Goal: Transaction & Acquisition: Purchase product/service

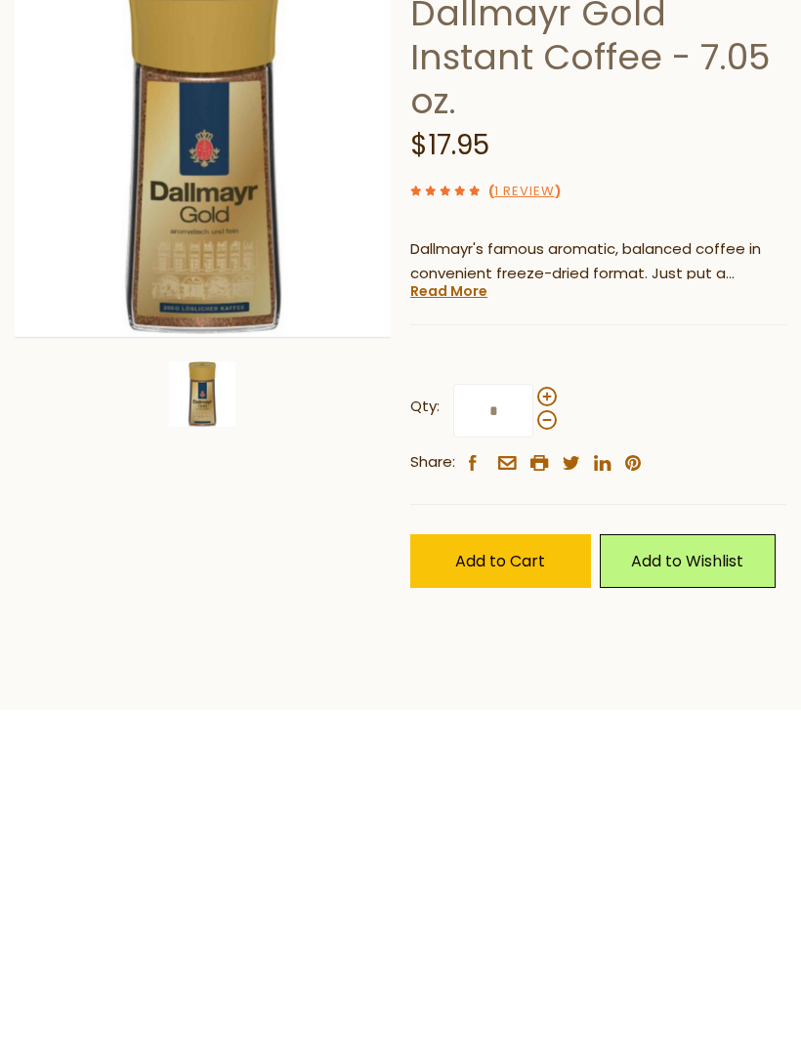
scroll to position [83, 0]
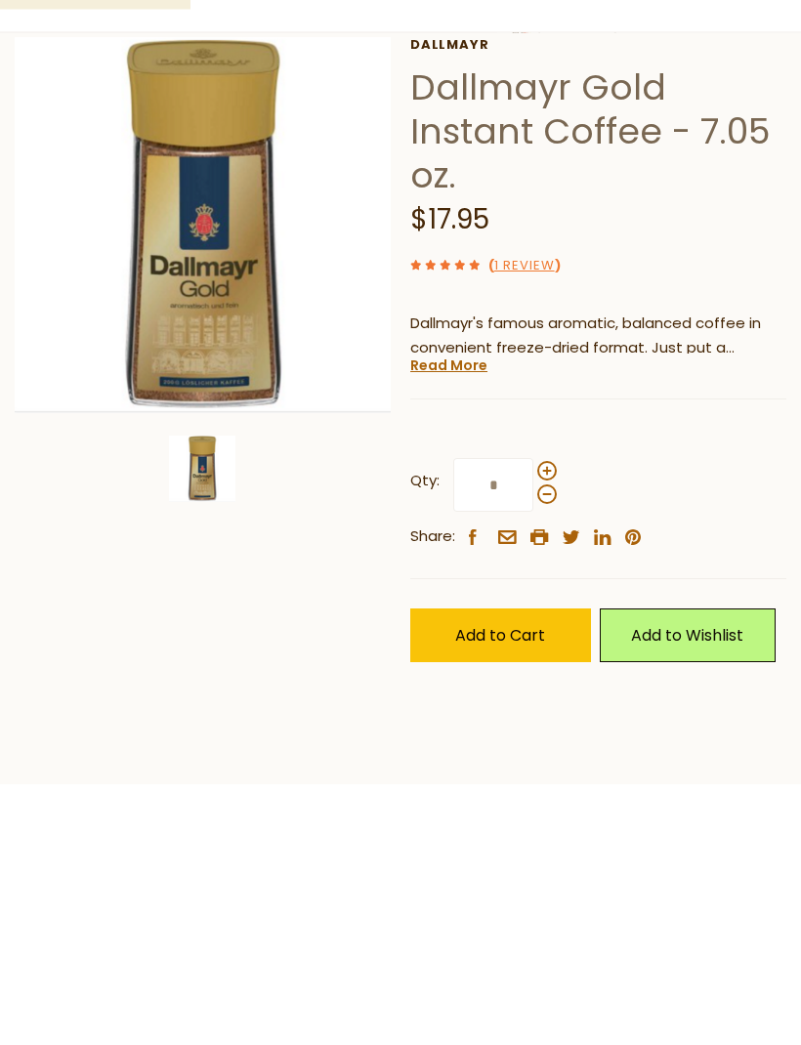
click at [551, 714] on span at bounding box center [547, 724] width 20 height 20
click at [533, 711] on input "*" at bounding box center [493, 738] width 80 height 54
click at [548, 714] on span at bounding box center [547, 724] width 20 height 20
click at [533, 711] on input "*" at bounding box center [493, 738] width 80 height 54
click at [510, 877] on span "Add to Cart" at bounding box center [500, 888] width 90 height 22
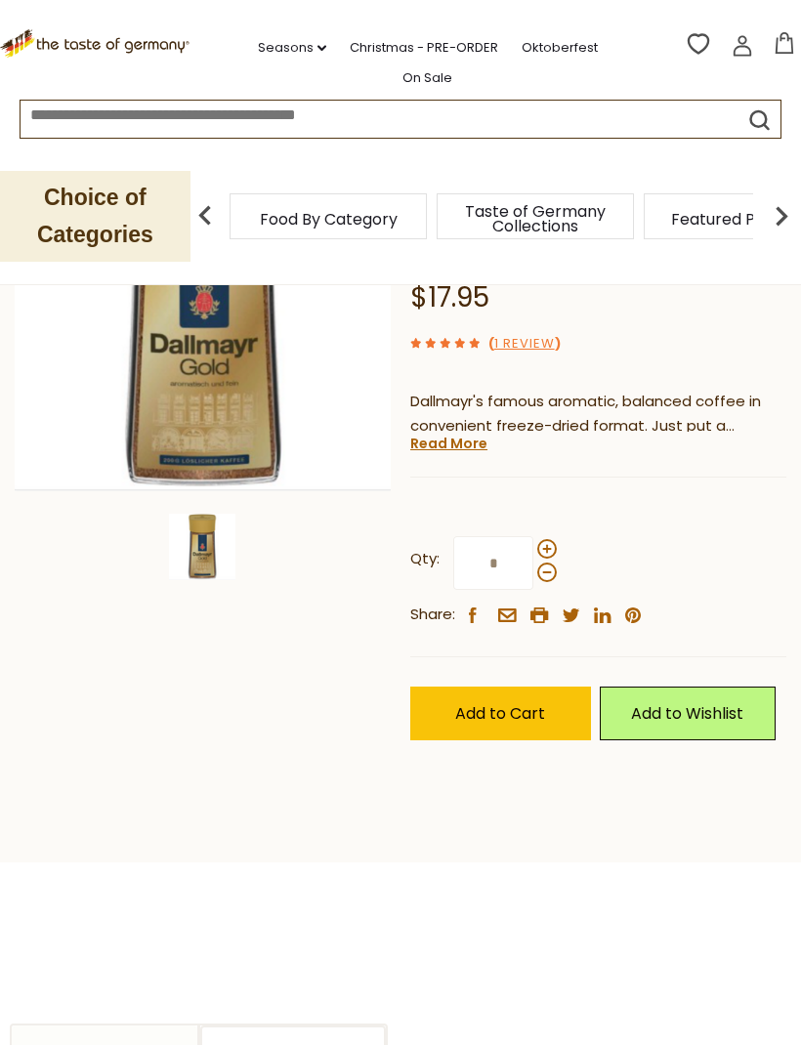
scroll to position [252, 0]
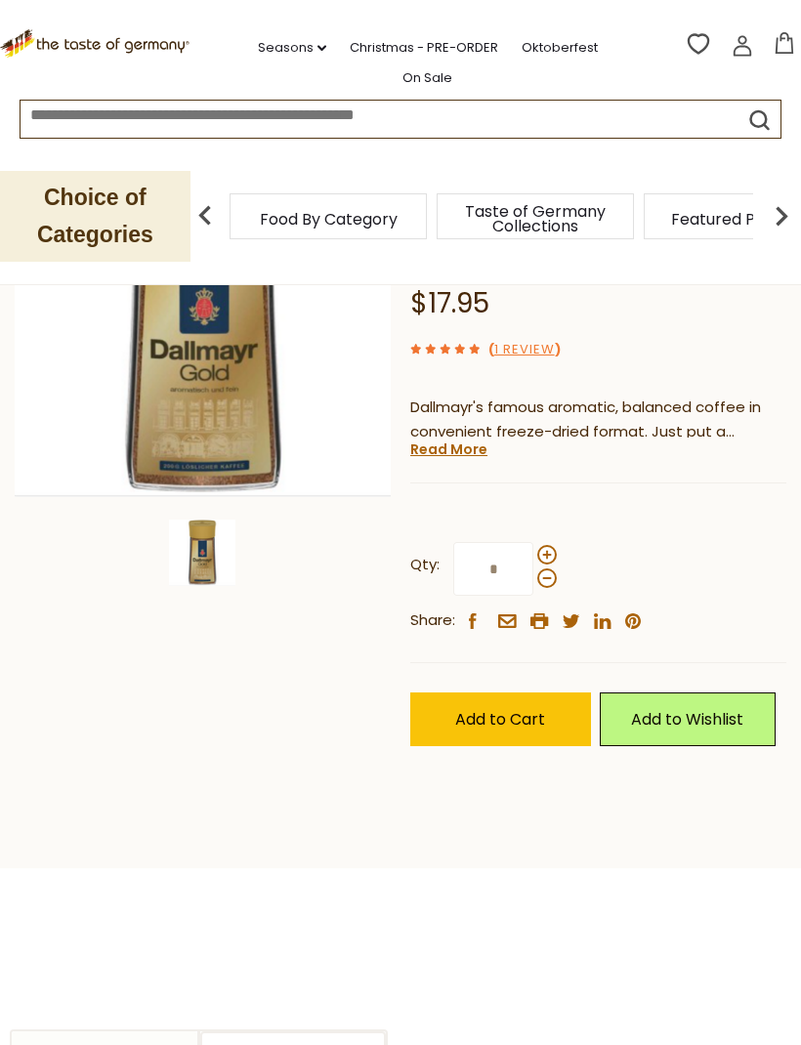
click at [487, 710] on span "Add to Cart" at bounding box center [500, 719] width 90 height 22
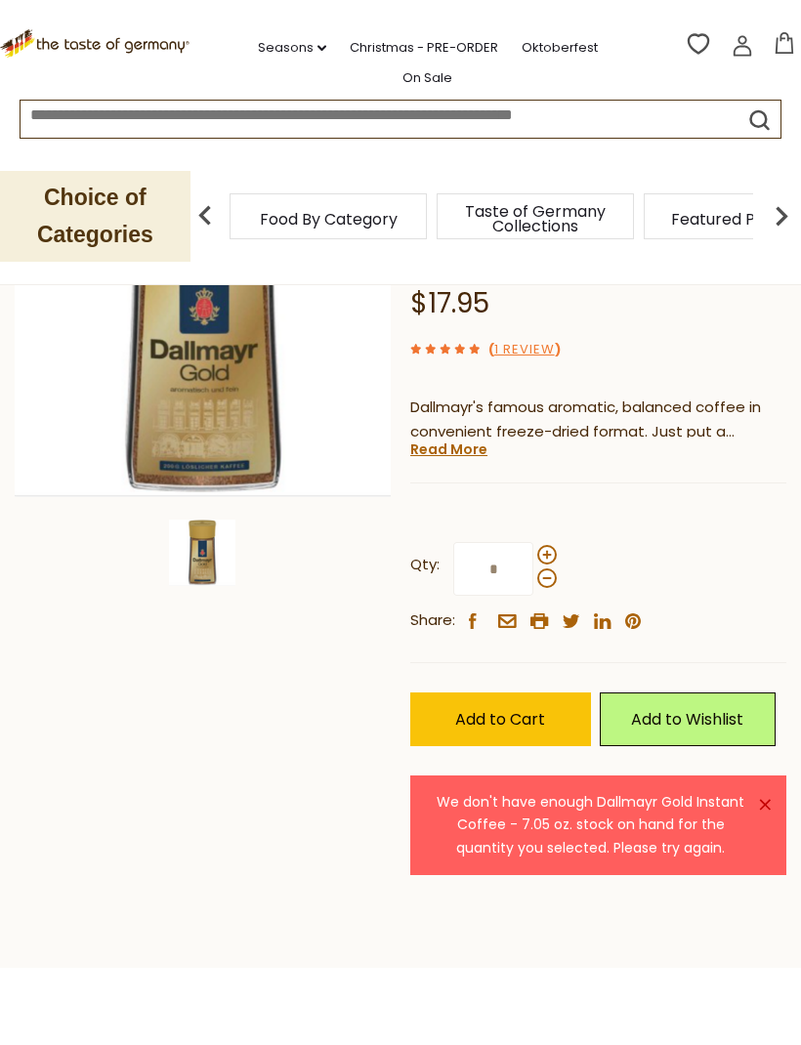
click at [551, 576] on span at bounding box center [547, 578] width 20 height 20
click at [533, 576] on input "*" at bounding box center [493, 569] width 80 height 54
type input "*"
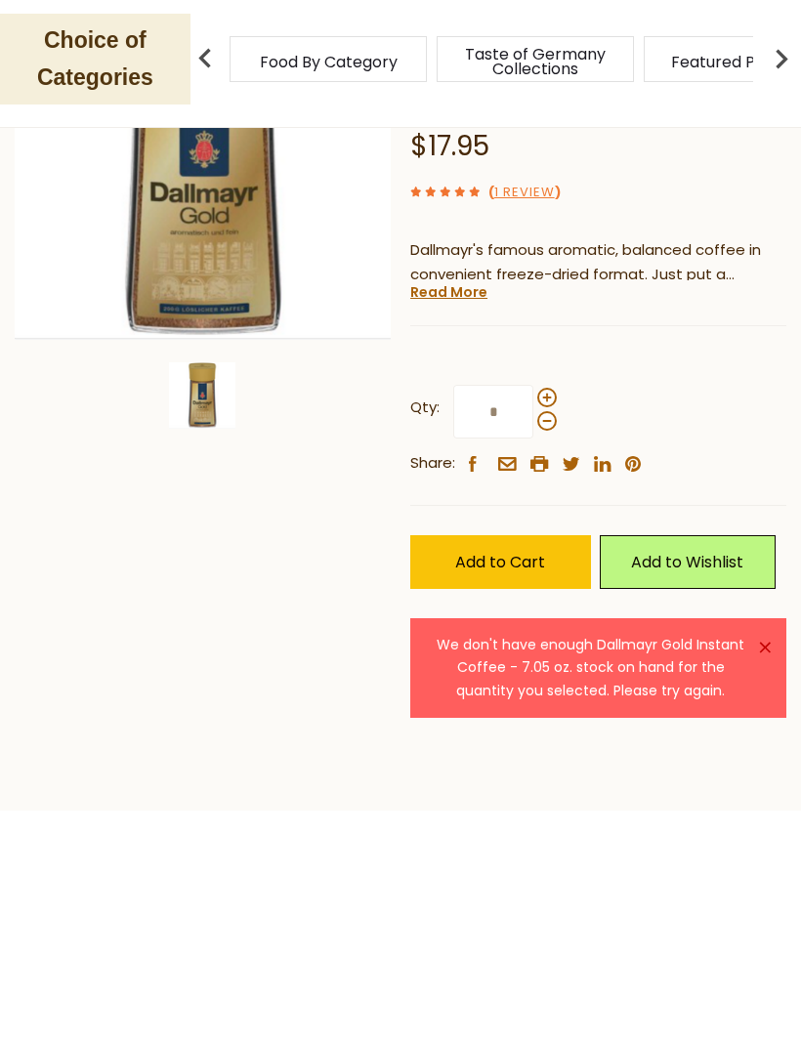
click at [524, 708] on span "Add to Cart" at bounding box center [500, 719] width 90 height 22
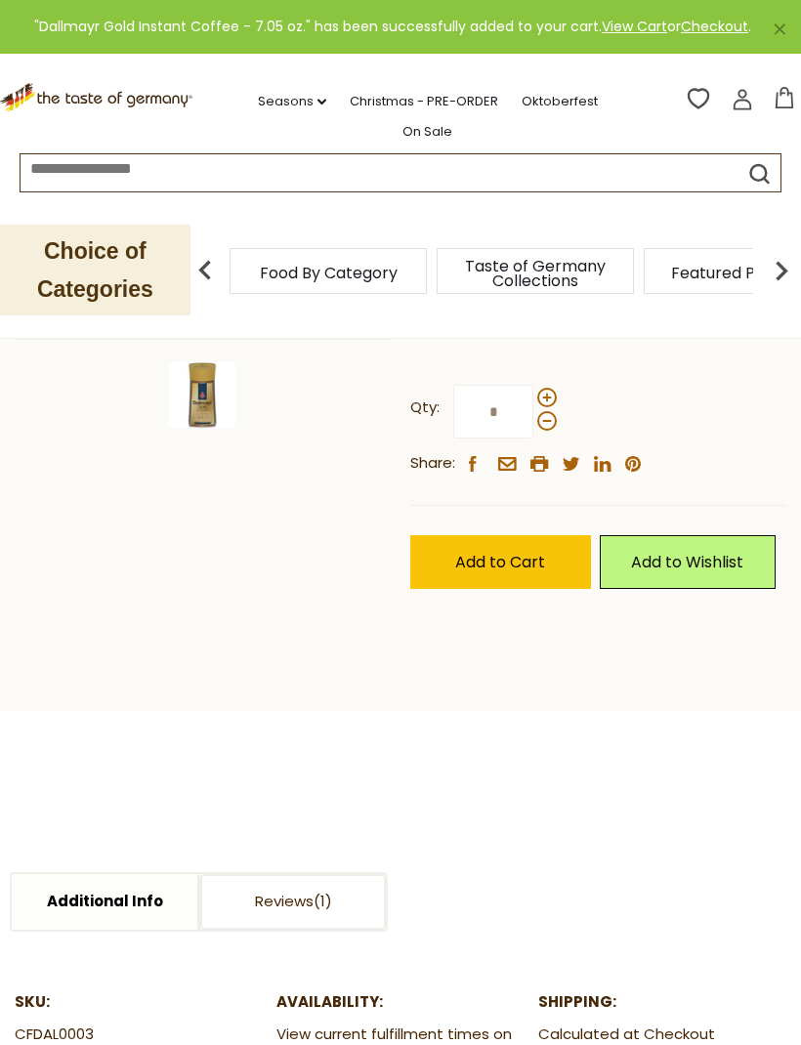
click at [791, 84] on div "Compare Compare up to 4 items: Clear Selection Compare search_icon" at bounding box center [742, 101] width 117 height 35
click at [786, 97] on icon at bounding box center [784, 97] width 21 height 21
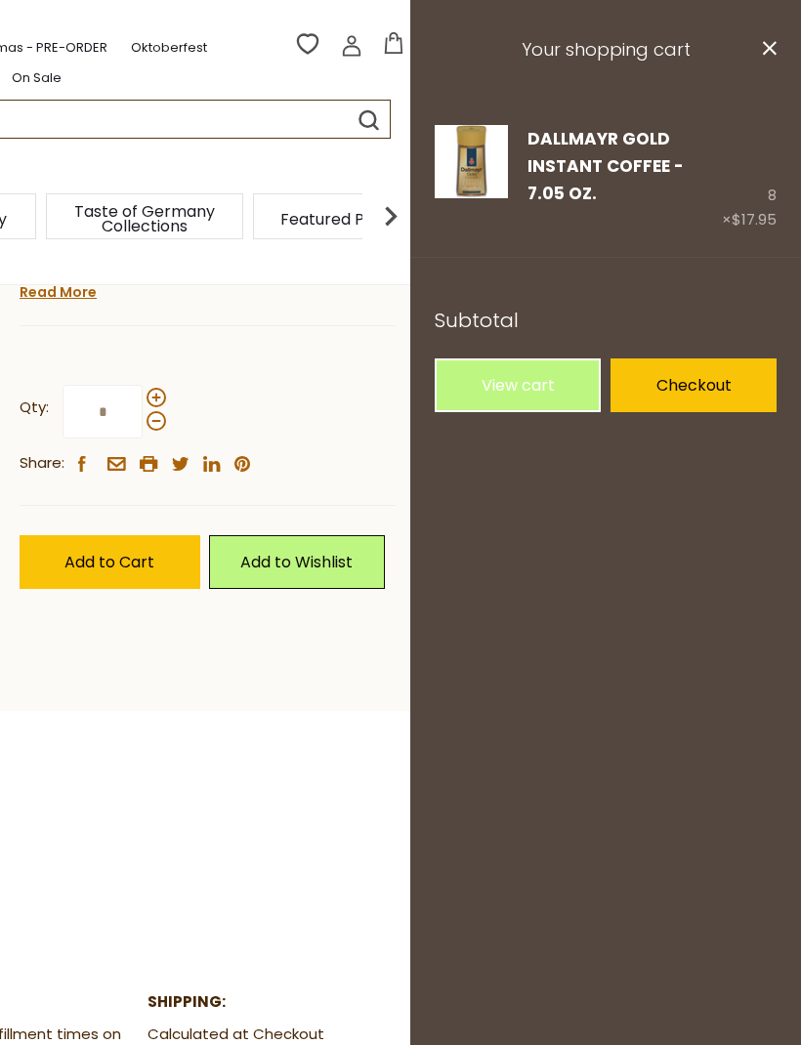
click at [761, 193] on div "8 × $17.95" at bounding box center [749, 179] width 55 height 108
click at [692, 380] on link "Checkout" at bounding box center [693, 385] width 166 height 54
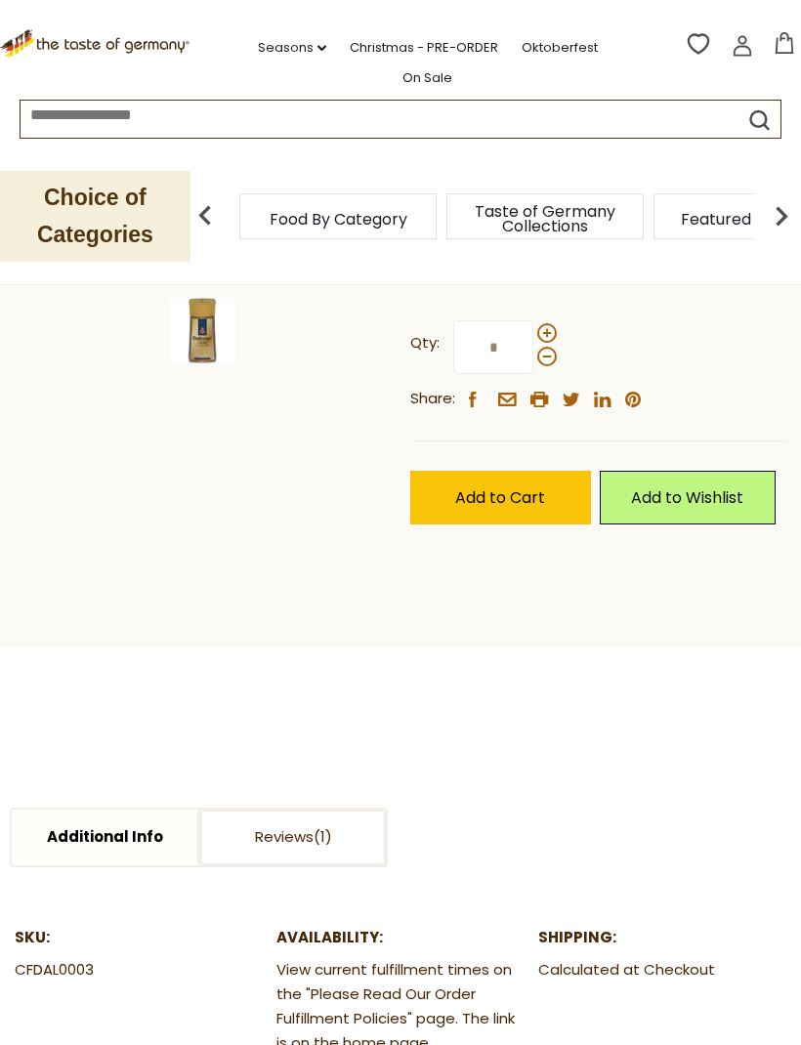
scroll to position [473, 0]
click at [783, 32] on icon at bounding box center [785, 42] width 18 height 21
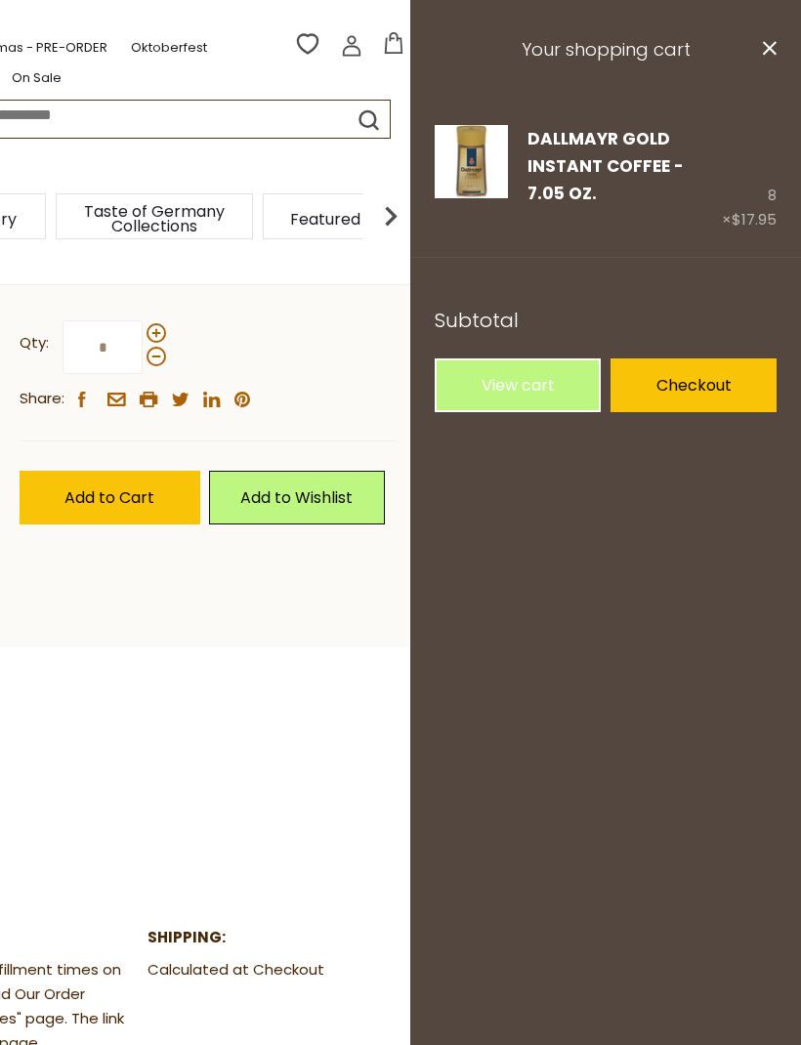
click at [528, 383] on link "View cart" at bounding box center [518, 385] width 166 height 54
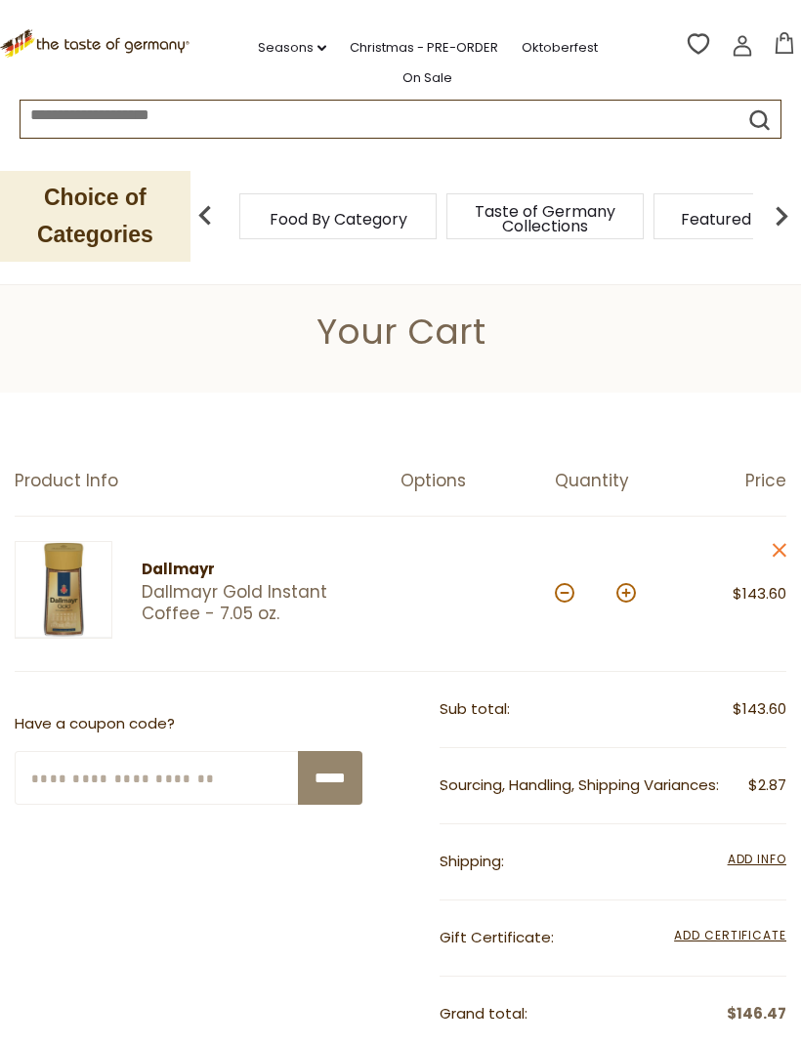
click at [562, 583] on button at bounding box center [565, 593] width 20 height 20
click at [563, 583] on button at bounding box center [565, 593] width 20 height 20
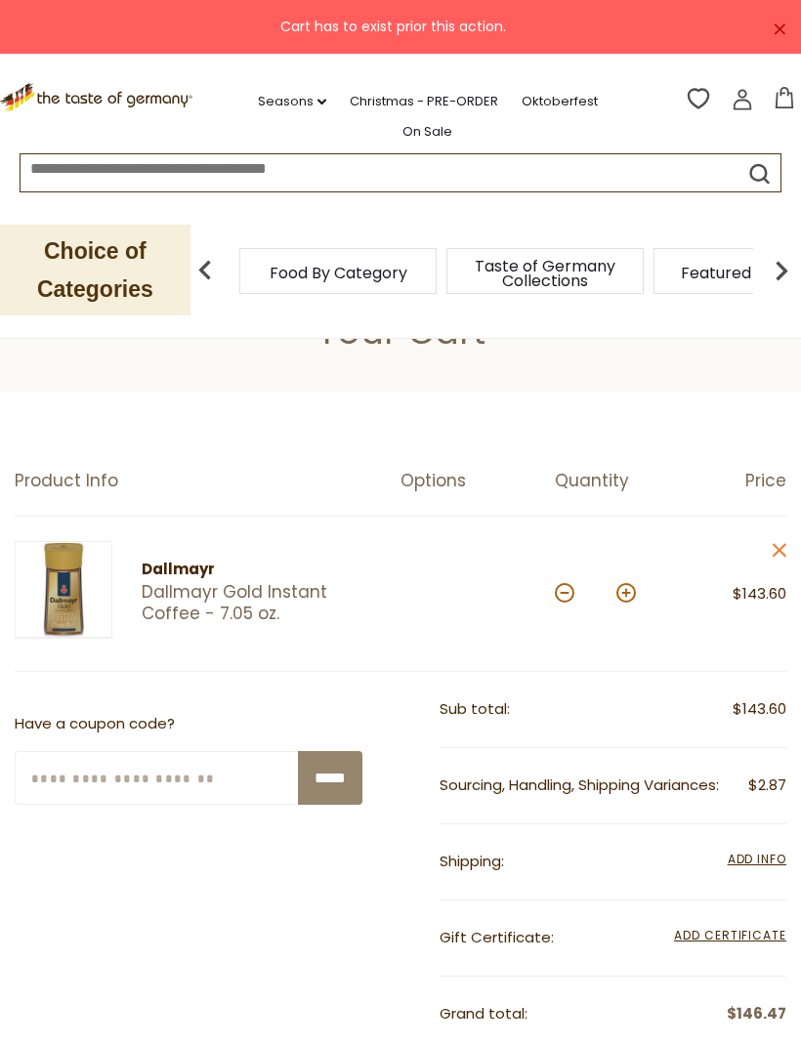
click at [569, 581] on div "*" at bounding box center [595, 595] width 81 height 54
click at [563, 592] on button at bounding box center [565, 593] width 20 height 20
type input "*"
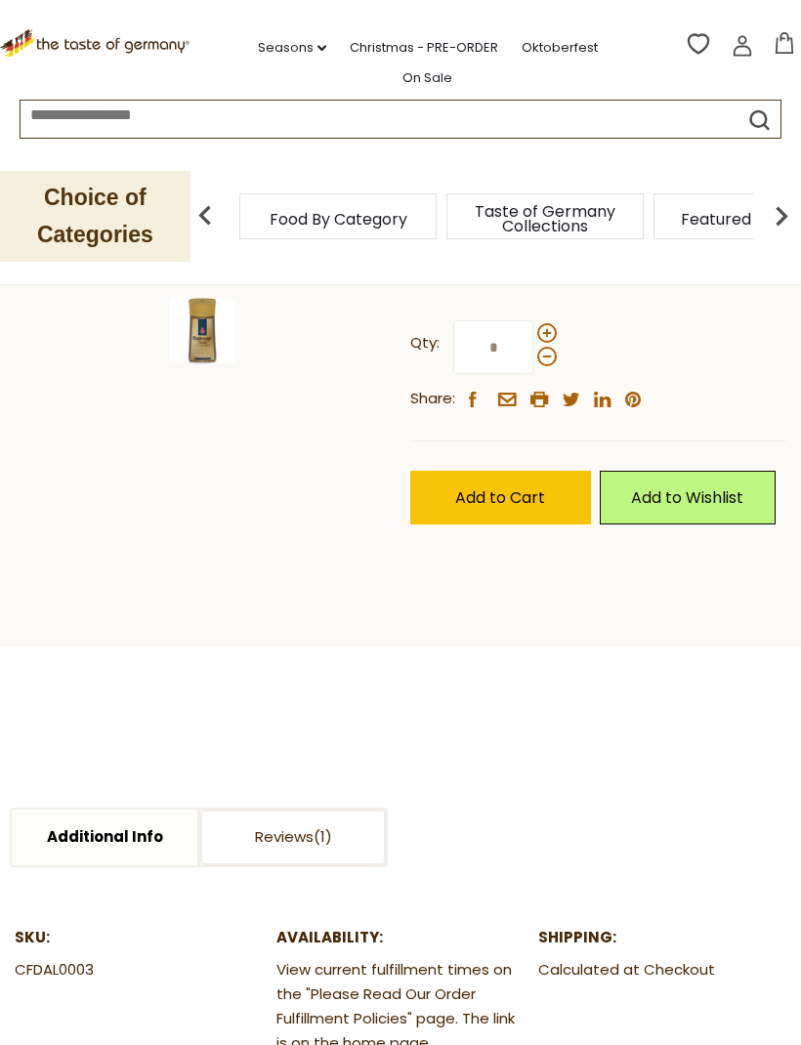
scroll to position [473, 0]
click at [551, 334] on span at bounding box center [547, 334] width 20 height 20
click at [533, 334] on input "*" at bounding box center [493, 348] width 80 height 54
click at [546, 354] on span at bounding box center [547, 358] width 20 height 20
click at [533, 354] on input "*" at bounding box center [493, 348] width 80 height 54
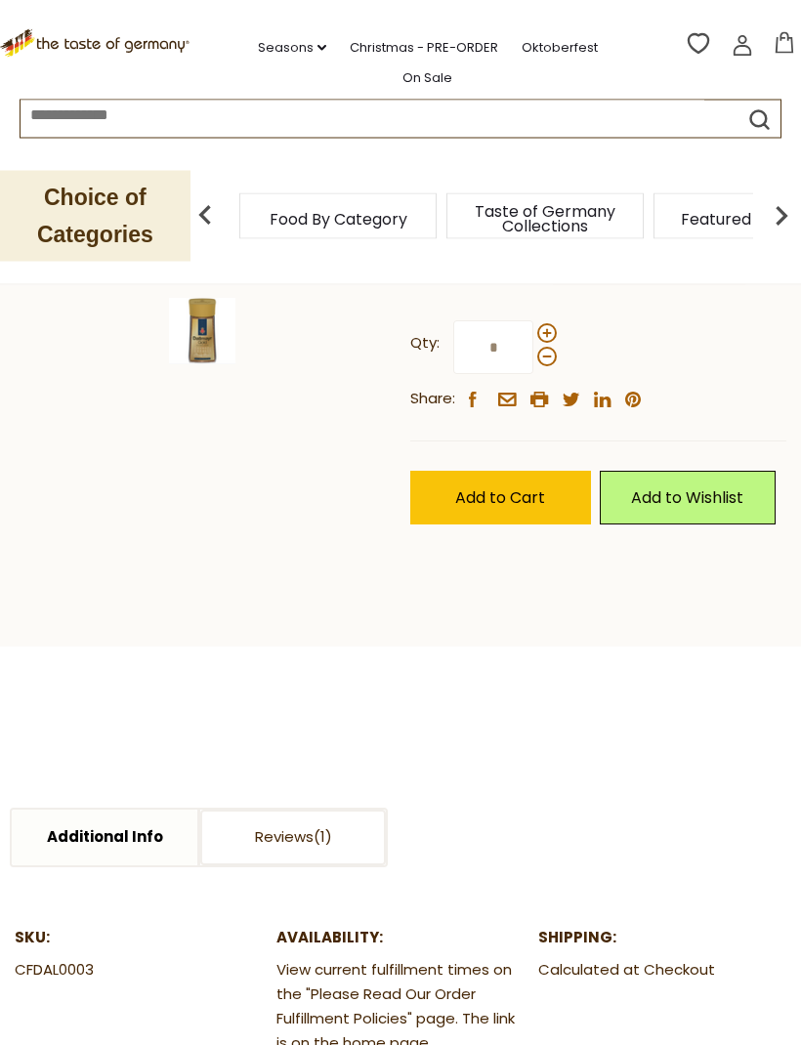
click at [549, 354] on span at bounding box center [547, 358] width 20 height 20
click at [533, 354] on input "*" at bounding box center [493, 348] width 80 height 54
click at [546, 351] on span at bounding box center [547, 358] width 20 height 20
click at [533, 351] on input "*" at bounding box center [493, 348] width 80 height 54
click at [542, 351] on span at bounding box center [547, 358] width 20 height 20
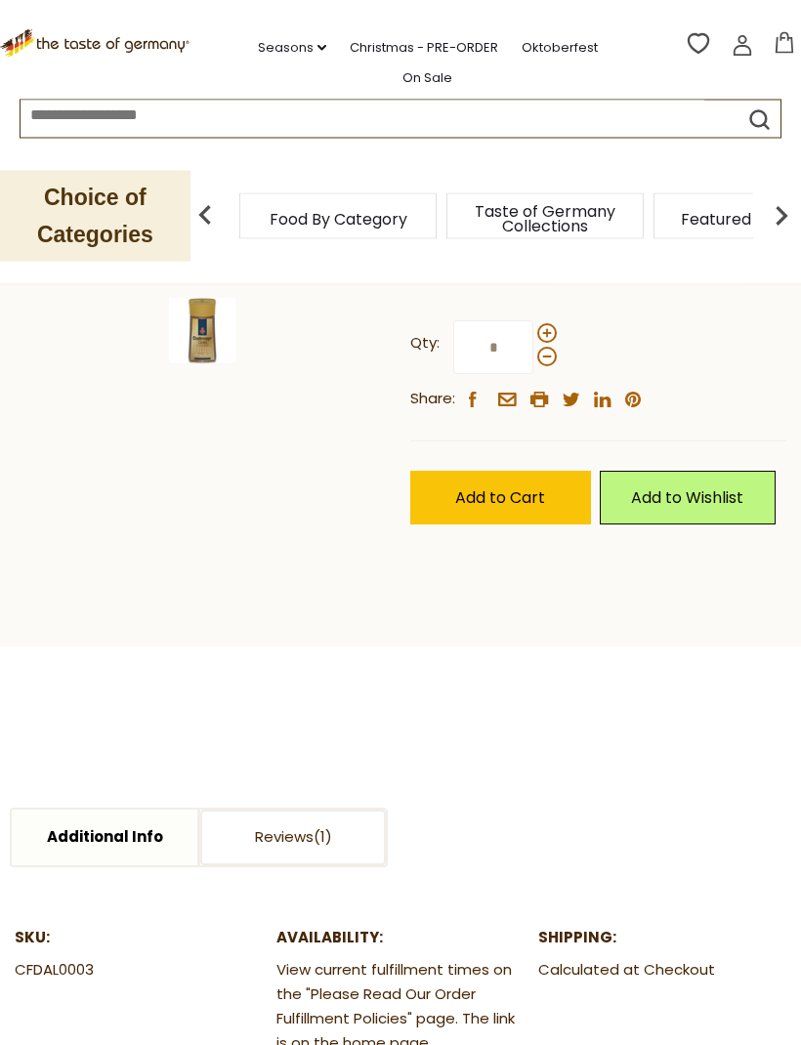
click at [533, 351] on input "*" at bounding box center [493, 348] width 80 height 54
click at [792, 53] on button "$0.00" at bounding box center [784, 46] width 24 height 29
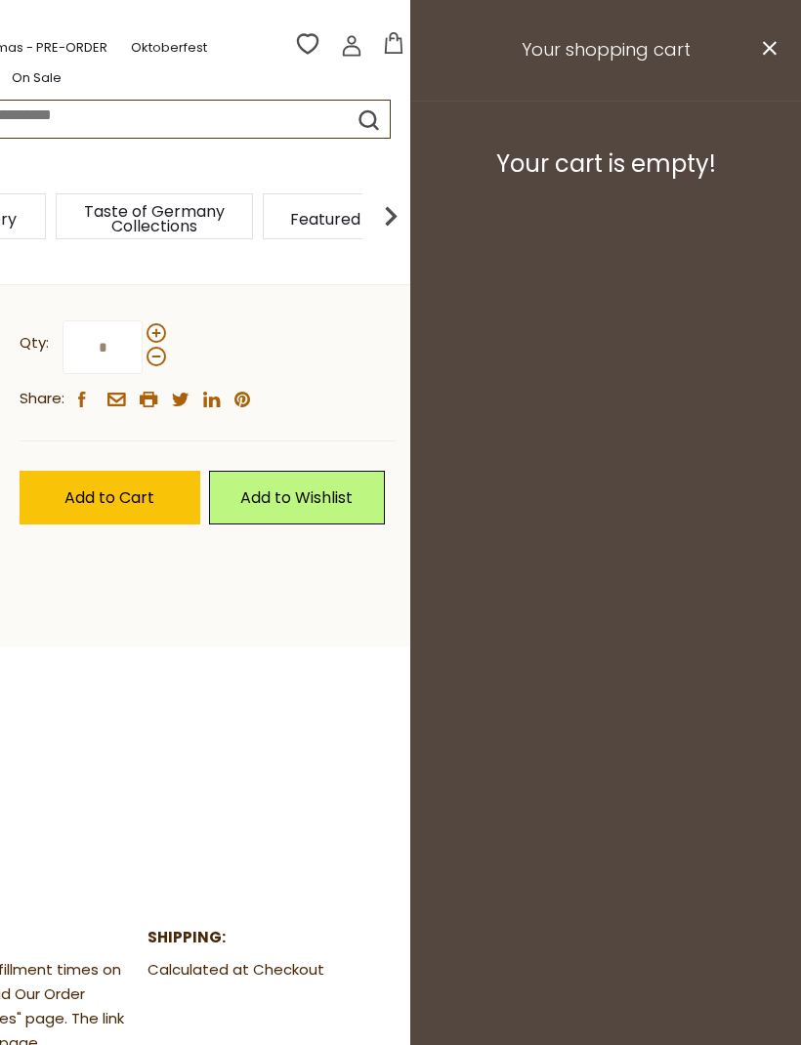
click at [776, 52] on icon "close" at bounding box center [769, 48] width 15 height 15
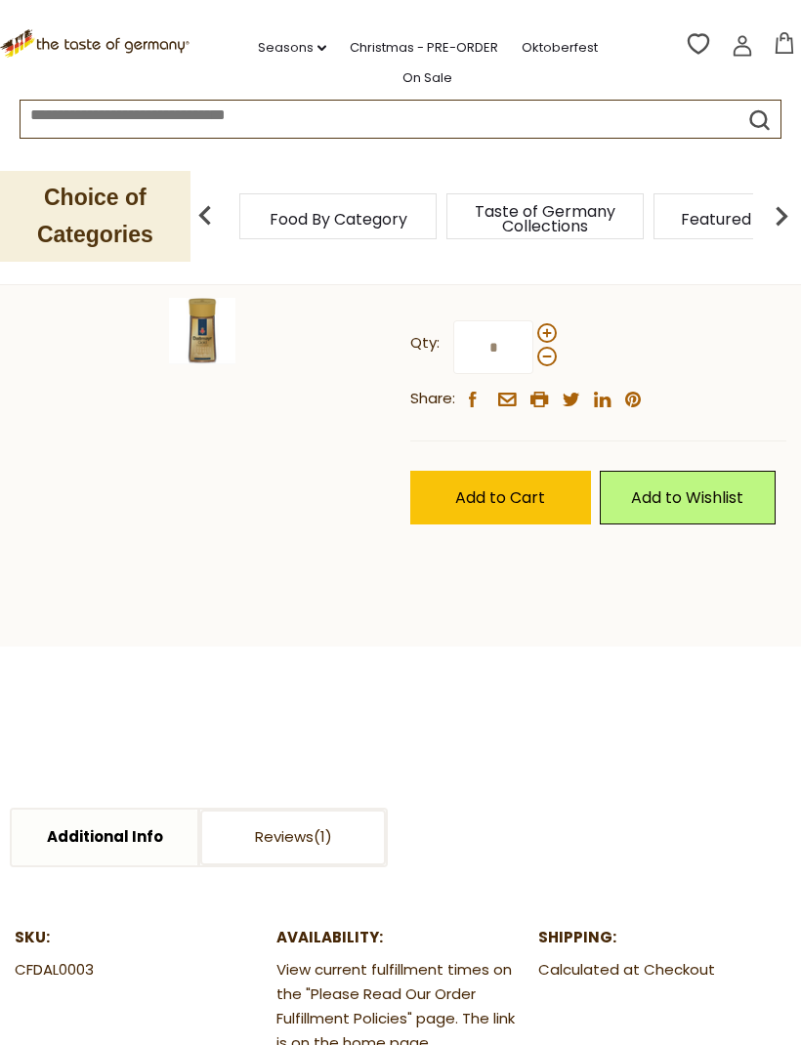
click at [550, 324] on span at bounding box center [547, 333] width 20 height 20
click at [533, 324] on input "*" at bounding box center [493, 347] width 80 height 54
click at [553, 324] on span at bounding box center [547, 334] width 20 height 20
click at [533, 324] on input "*" at bounding box center [493, 348] width 80 height 54
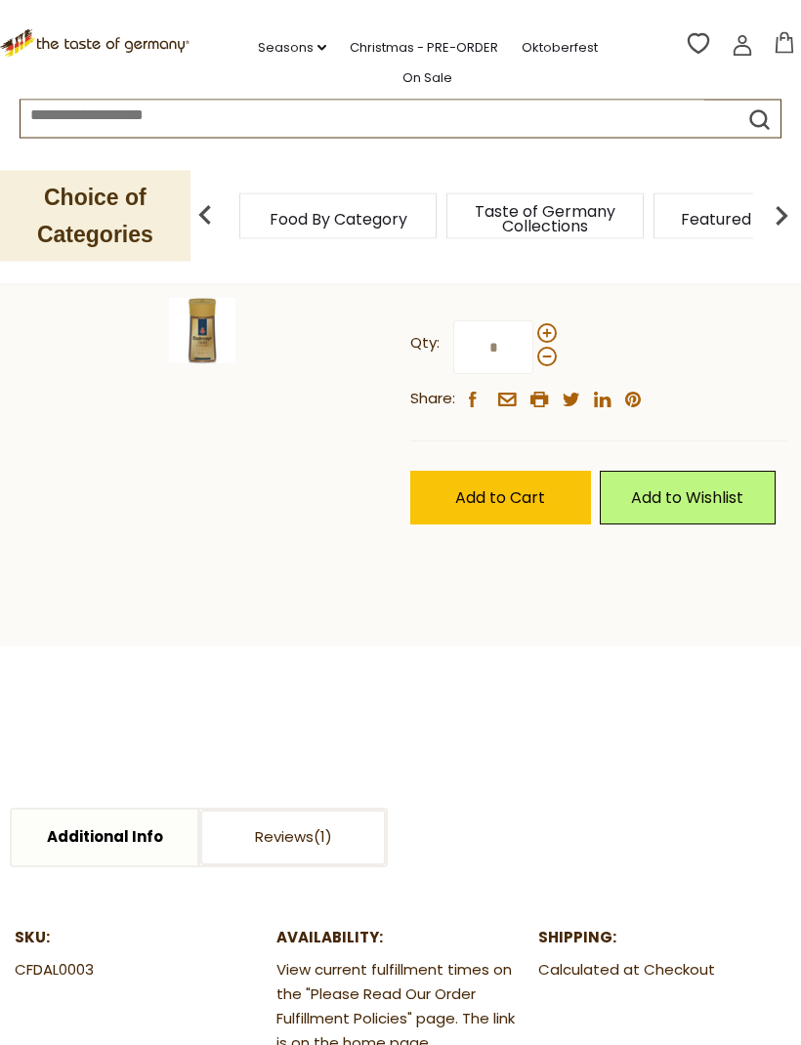
click at [554, 321] on label "Qty: *" at bounding box center [483, 348] width 147 height 54
click at [533, 321] on input "*" at bounding box center [493, 348] width 80 height 54
click at [549, 324] on span at bounding box center [547, 334] width 20 height 20
click at [533, 322] on input "*" at bounding box center [493, 348] width 80 height 54
click at [550, 348] on span at bounding box center [547, 358] width 20 height 20
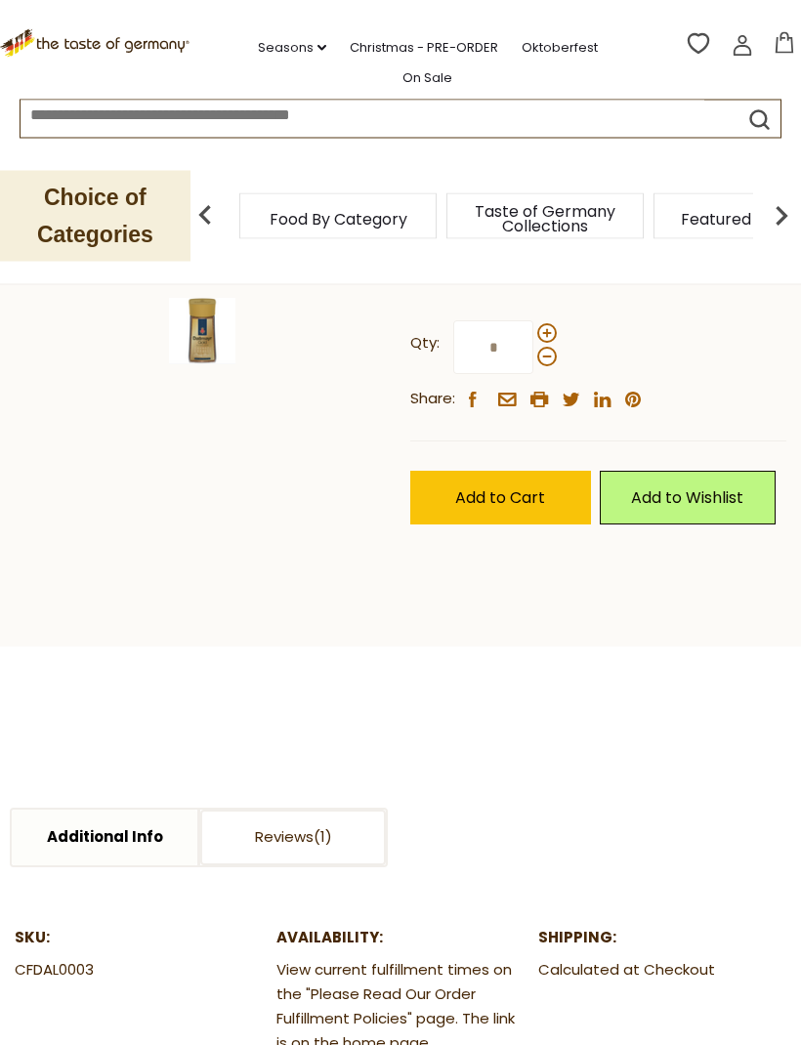
click at [533, 345] on input "*" at bounding box center [493, 348] width 80 height 54
click at [549, 327] on span at bounding box center [547, 334] width 20 height 20
click at [533, 327] on input "*" at bounding box center [493, 348] width 80 height 54
click at [546, 351] on span at bounding box center [547, 358] width 20 height 20
click at [533, 351] on input "*" at bounding box center [493, 348] width 80 height 54
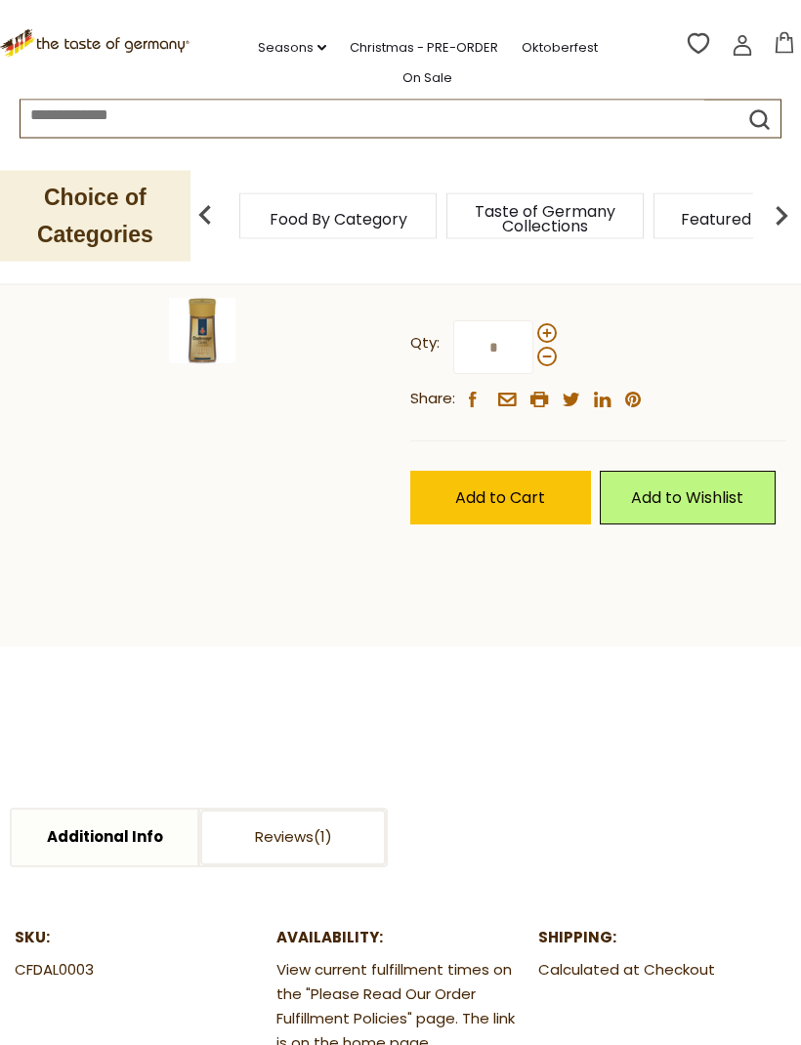
type input "*"
click at [522, 489] on span "Add to Cart" at bounding box center [500, 498] width 90 height 22
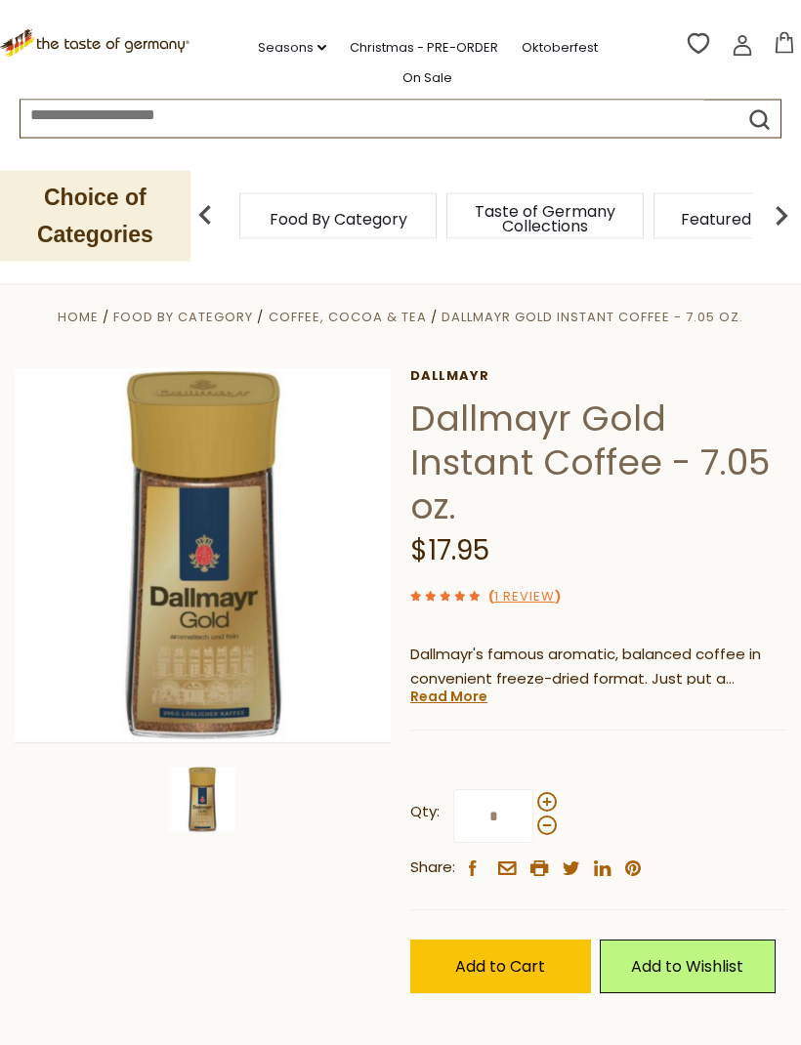
scroll to position [0, 0]
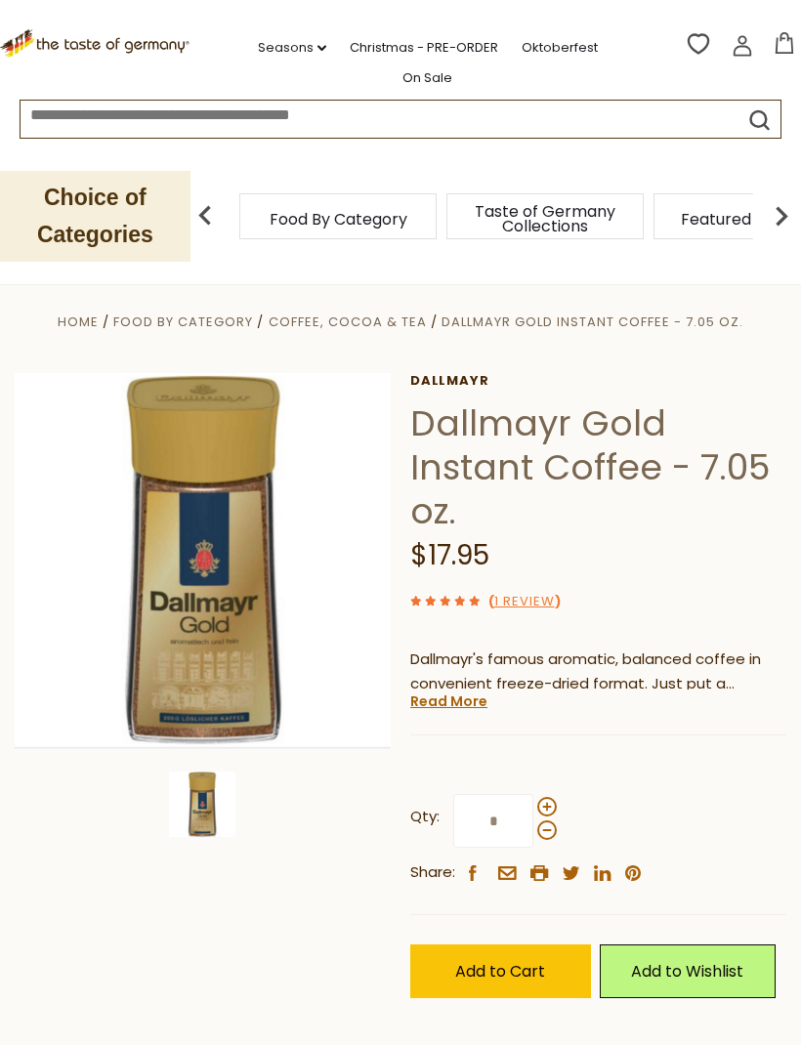
click at [790, 35] on icon at bounding box center [784, 42] width 21 height 21
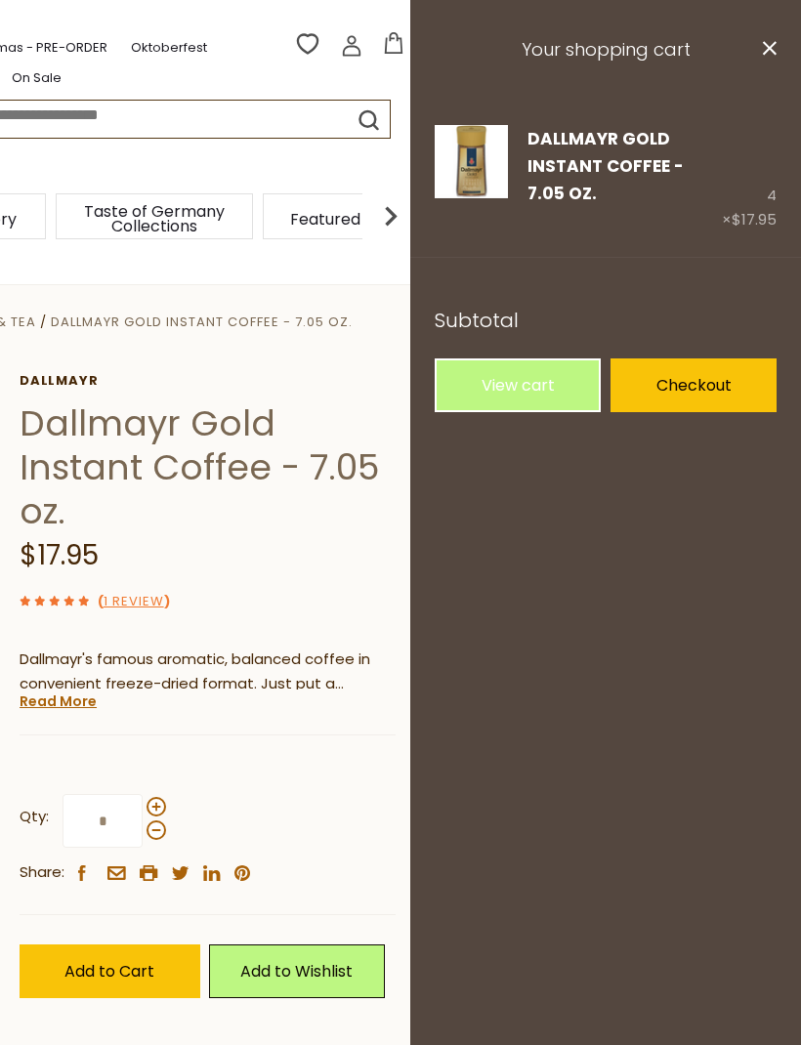
click at [703, 386] on link "Checkout" at bounding box center [693, 385] width 166 height 54
